Goal: Task Accomplishment & Management: Manage account settings

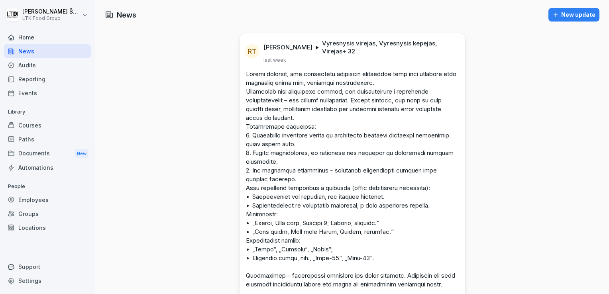
click at [27, 81] on div "Reporting" at bounding box center [47, 79] width 87 height 14
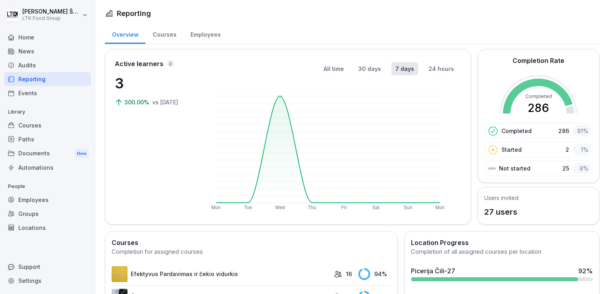
click at [202, 33] on div "Employees" at bounding box center [205, 34] width 44 height 20
click at [207, 36] on div "Employees" at bounding box center [205, 34] width 44 height 20
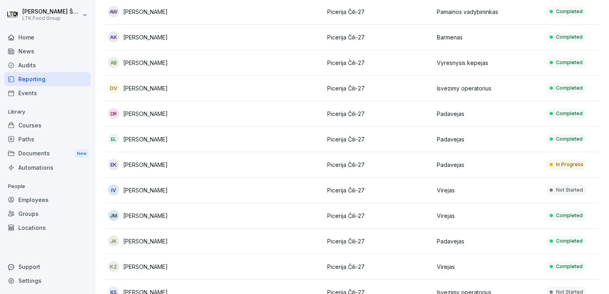
scroll to position [120, 0]
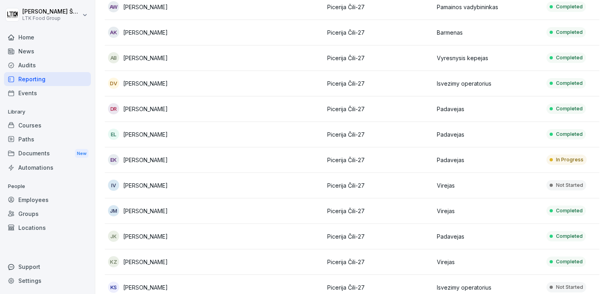
click at [451, 162] on p "Padavejas" at bounding box center [488, 160] width 103 height 8
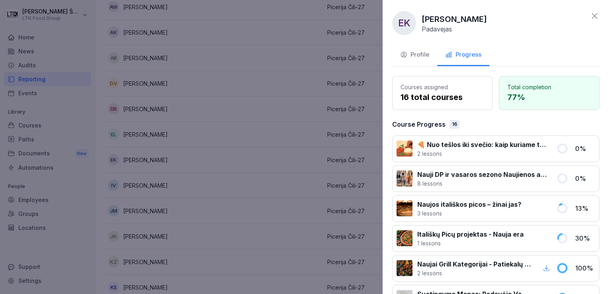
click at [591, 16] on icon at bounding box center [595, 16] width 10 height 10
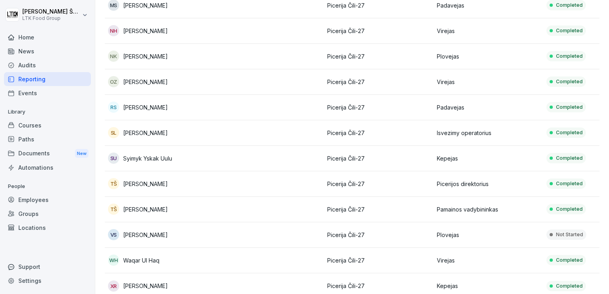
scroll to position [501, 0]
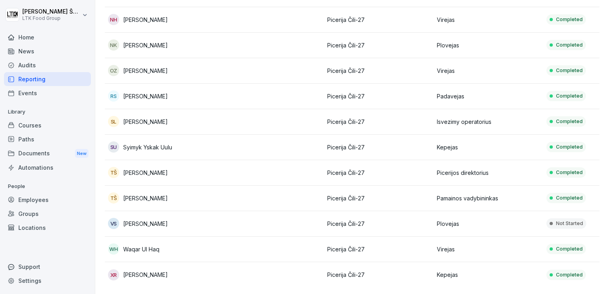
drag, startPoint x: 144, startPoint y: 212, endPoint x: 140, endPoint y: 211, distance: 4.4
click at [140, 220] on p "[PERSON_NAME]" at bounding box center [145, 224] width 45 height 8
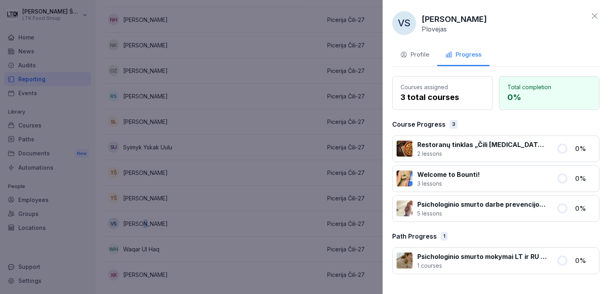
click at [417, 53] on div "Profile" at bounding box center [414, 54] width 29 height 9
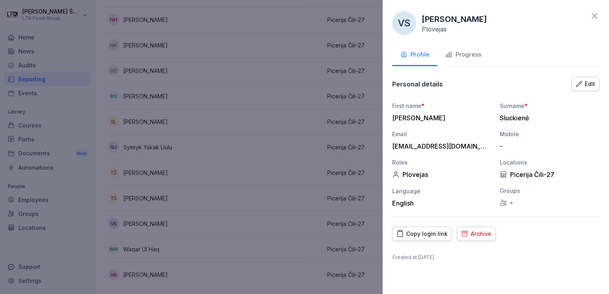
click at [597, 20] on icon at bounding box center [595, 16] width 10 height 10
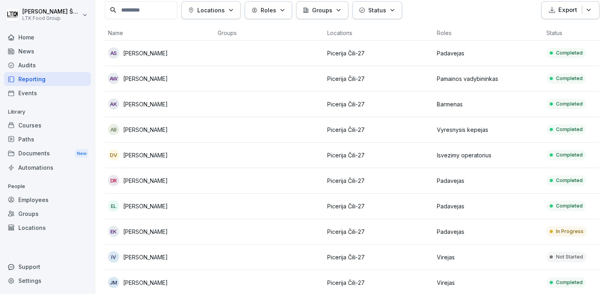
scroll to position [0, 0]
